Goal: Information Seeking & Learning: Learn about a topic

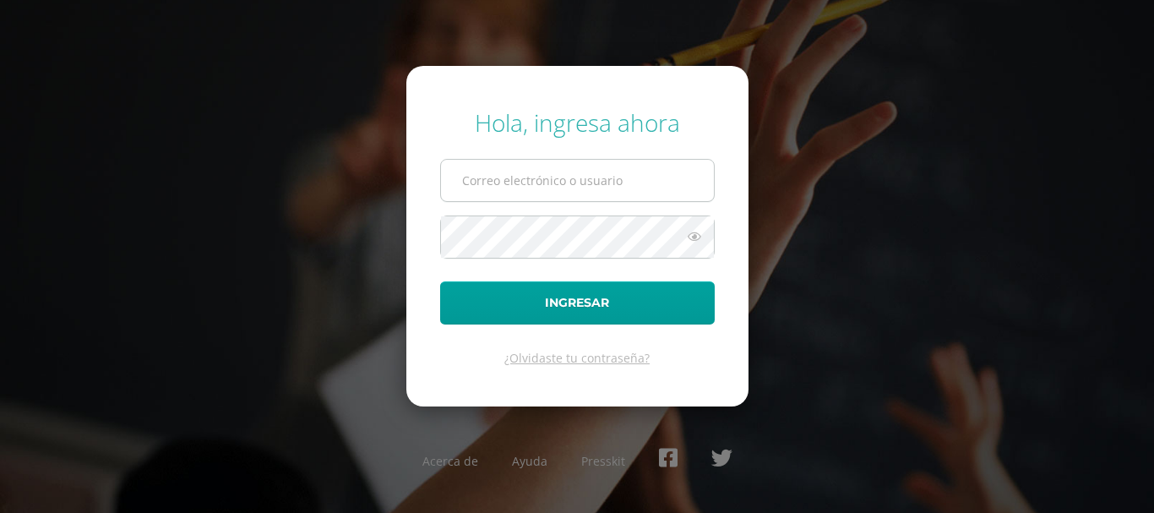
click at [560, 183] on input "text" at bounding box center [577, 180] width 273 height 41
click at [563, 178] on input "COS00359@osoriosandoval.edu.gt" at bounding box center [577, 180] width 273 height 41
type input "COS00335@osoriosandoval.edu.gt"
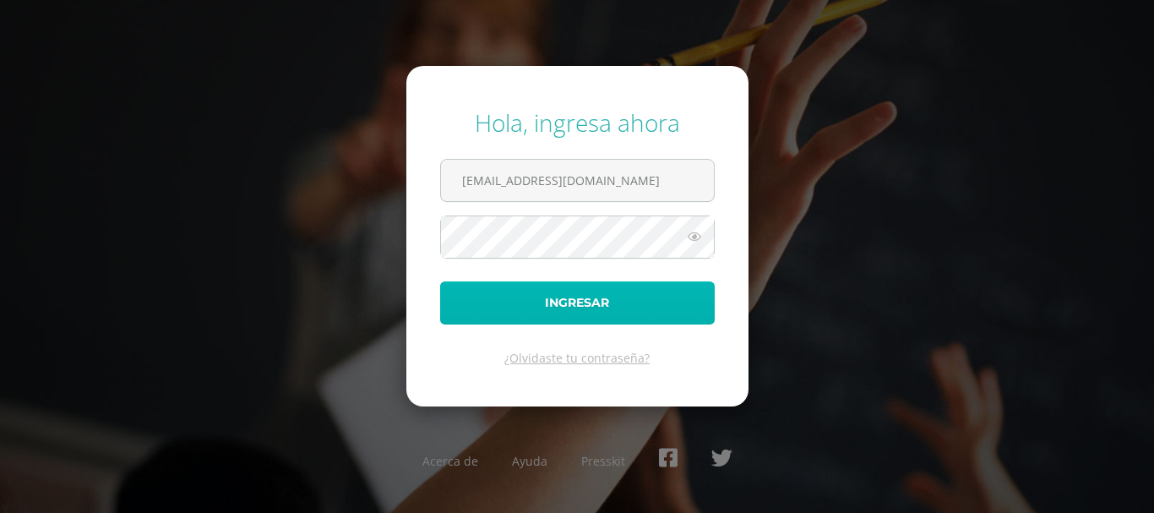
click at [603, 299] on button "Ingresar" at bounding box center [577, 302] width 275 height 43
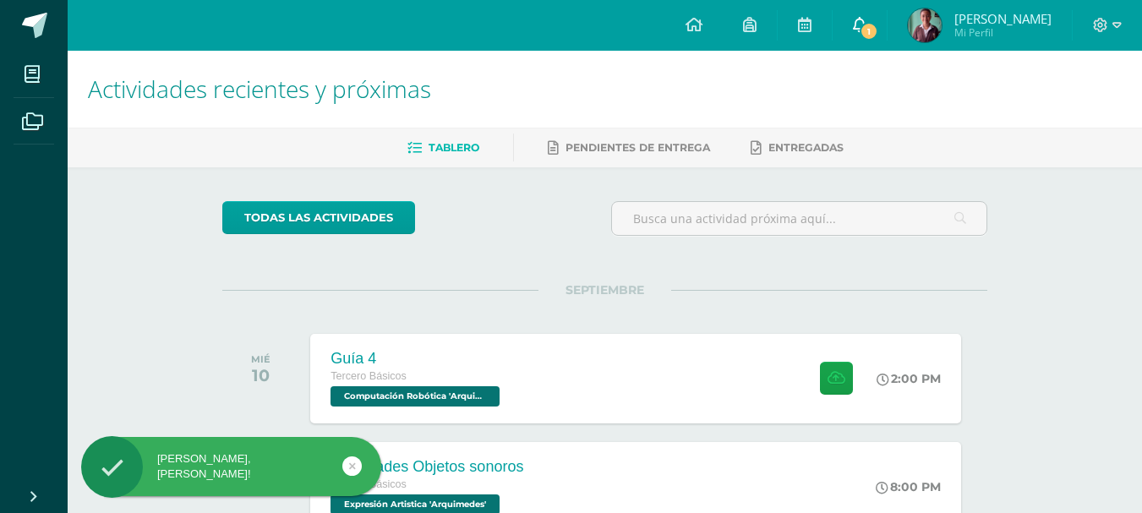
click at [865, 45] on link "1" at bounding box center [859, 25] width 54 height 51
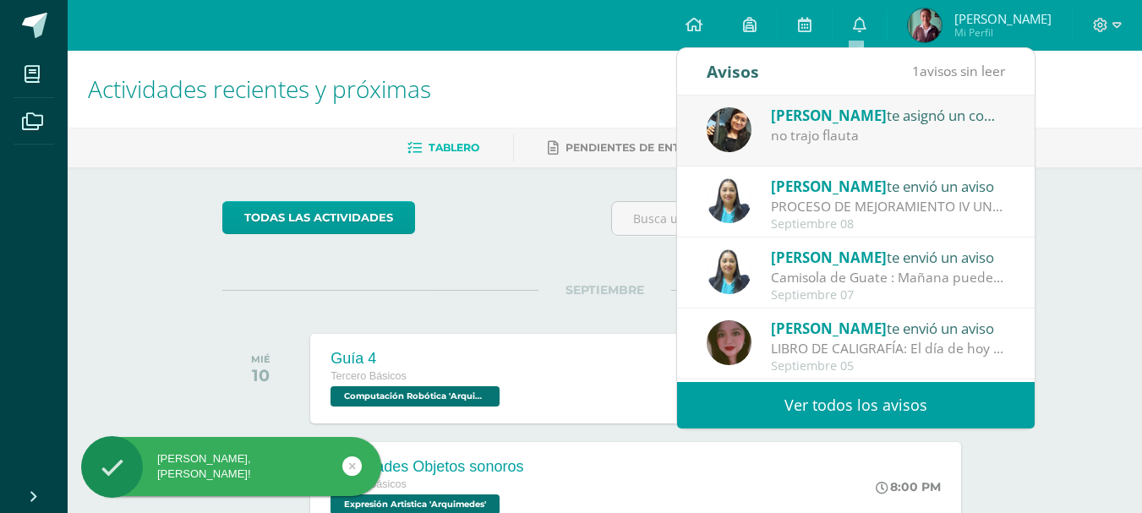
click at [859, 132] on div "no trajo flauta" at bounding box center [888, 135] width 235 height 19
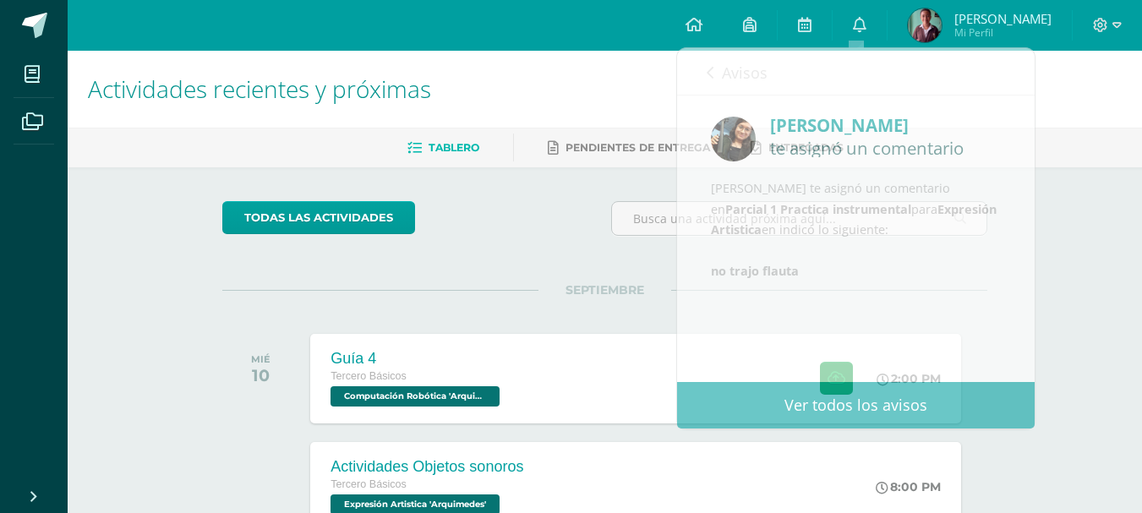
click at [513, 221] on div "todas las Actividades" at bounding box center [378, 225] width 325 height 48
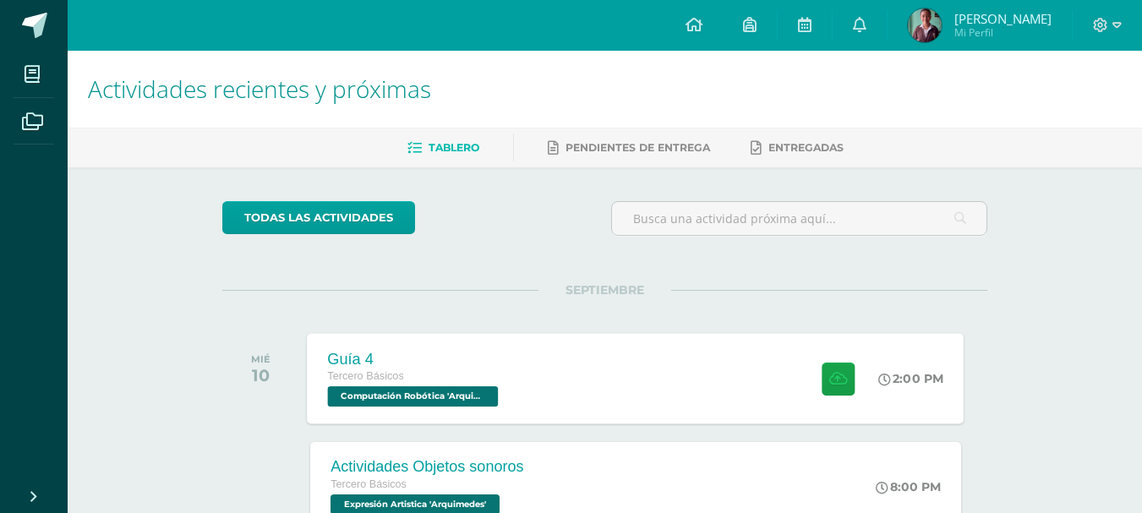
click at [576, 370] on div "Guía 4 Tercero Básicos Computación Robótica '[PERSON_NAME]' 2:00 PM Guía 4 Comp…" at bounding box center [636, 378] width 657 height 90
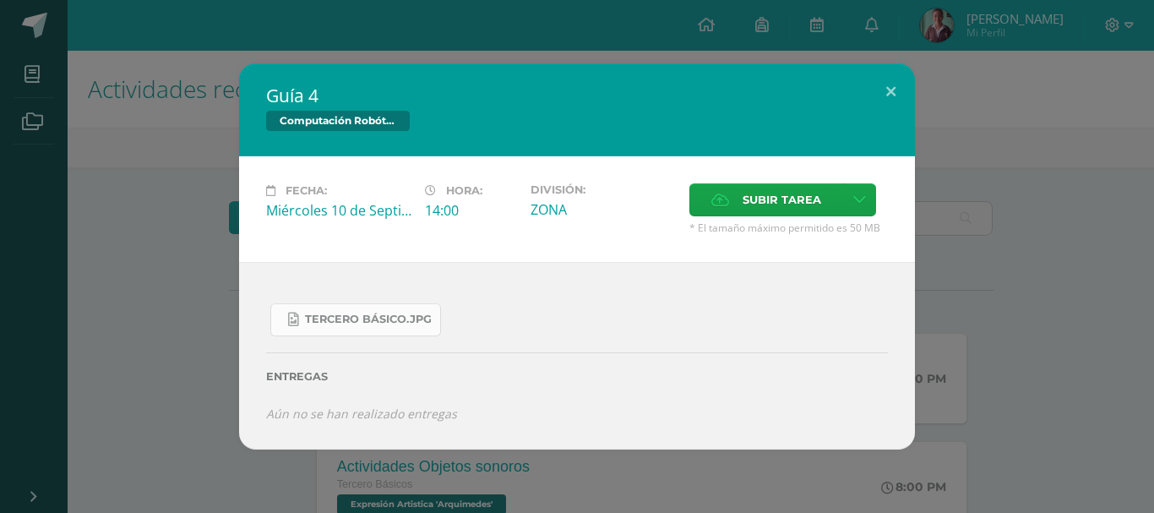
click at [341, 323] on span "Tercero Básico.jpg" at bounding box center [368, 320] width 127 height 14
